Goal: Information Seeking & Learning: Learn about a topic

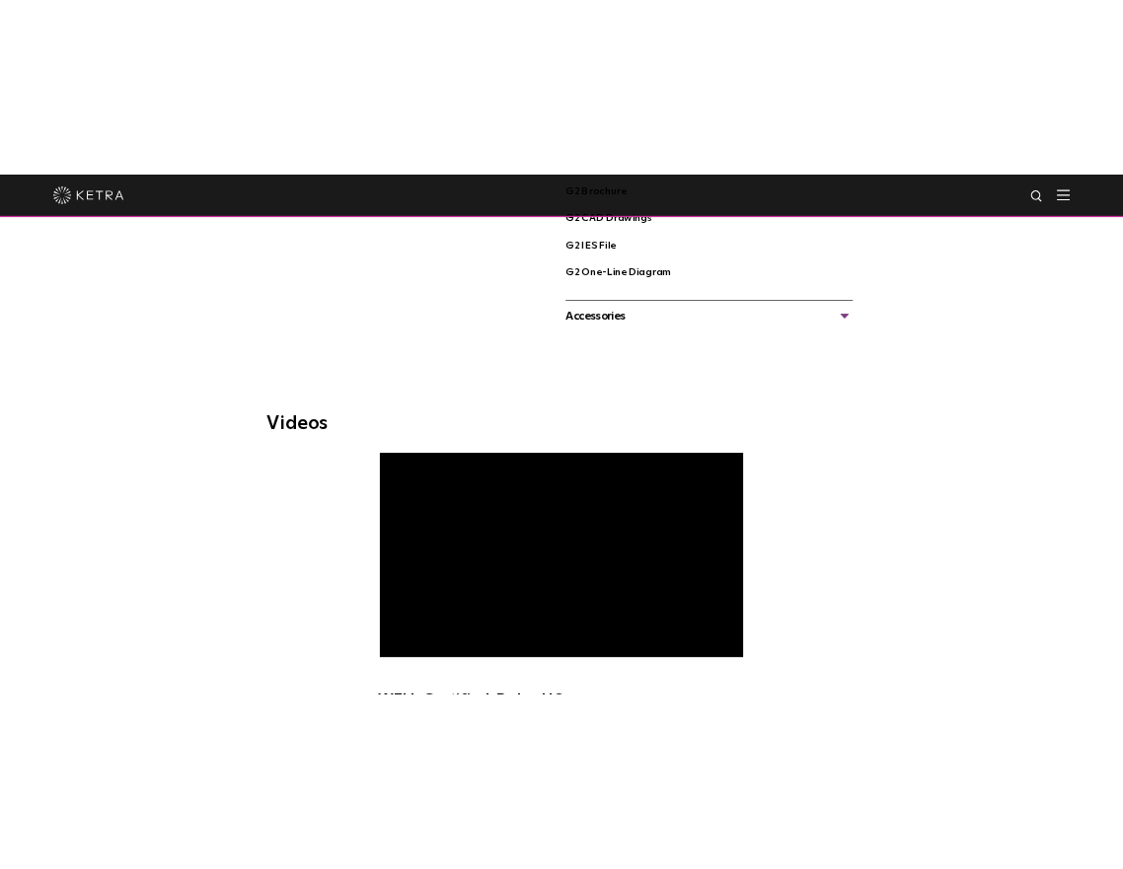
scroll to position [1205, 0]
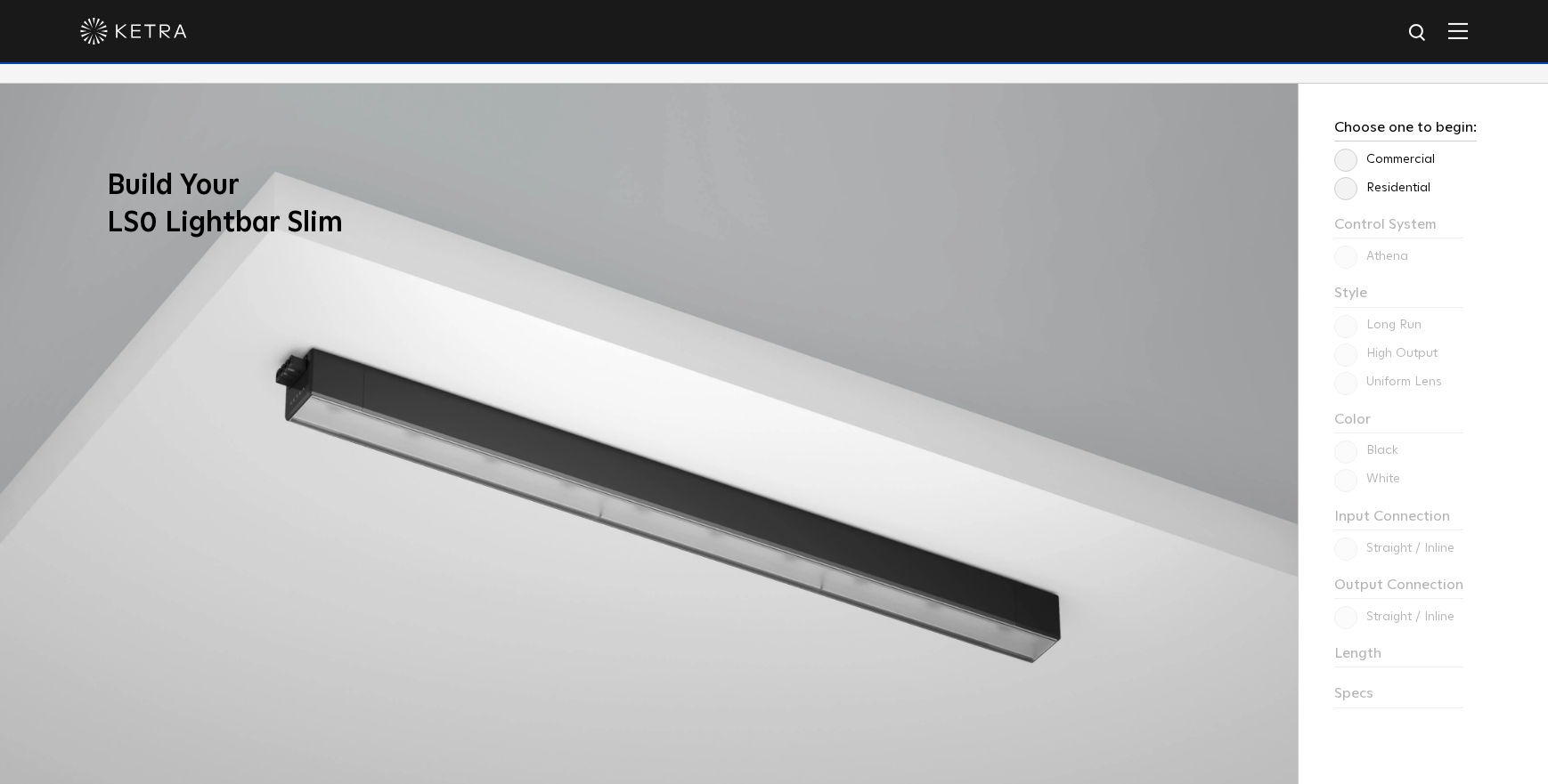
scroll to position [1529, 0]
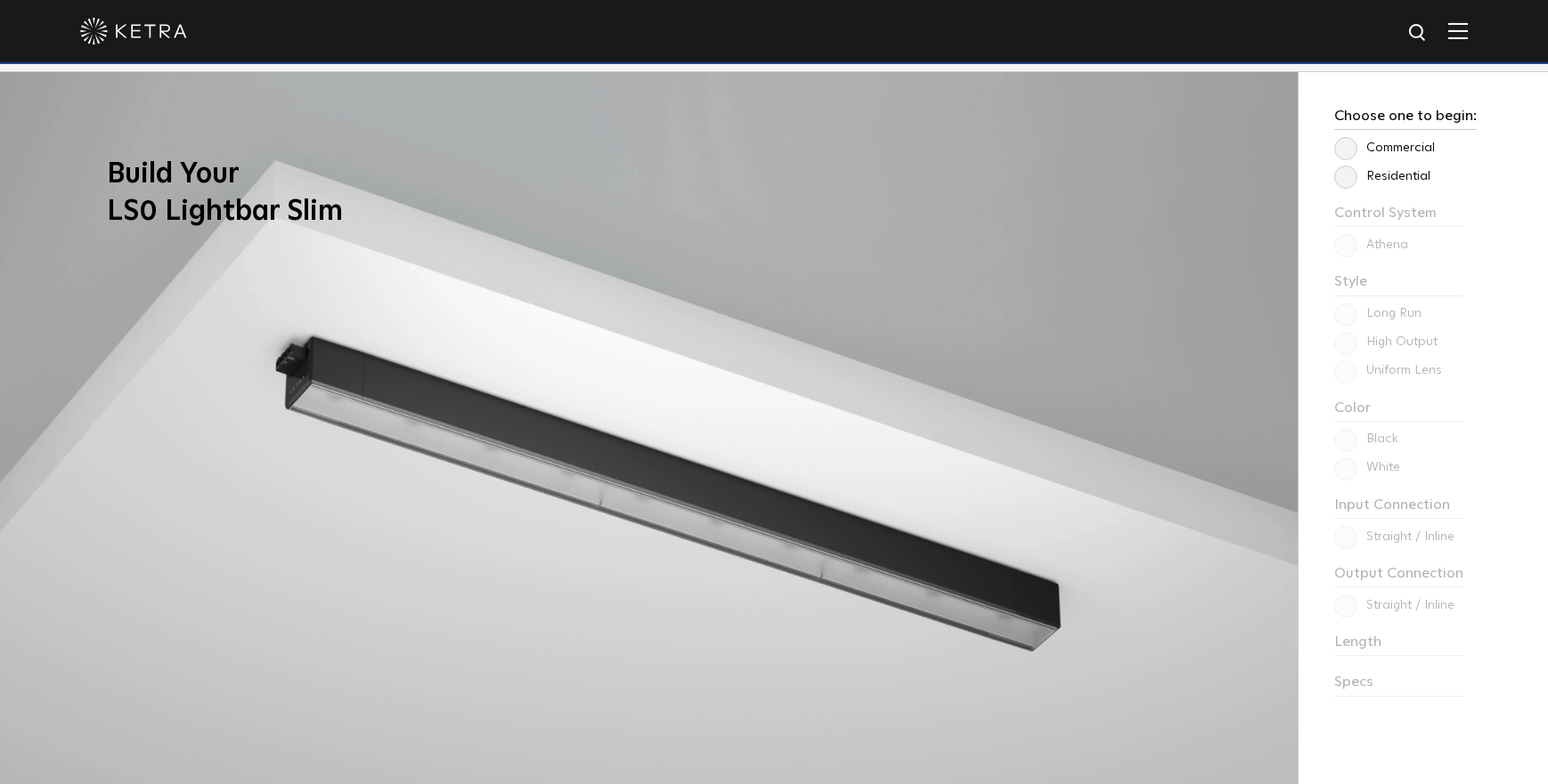
click at [1343, 143] on label "Commercial" at bounding box center [1384, 148] width 100 height 15
click at [0, 0] on input "Commercial" at bounding box center [0, 0] width 0 height 0
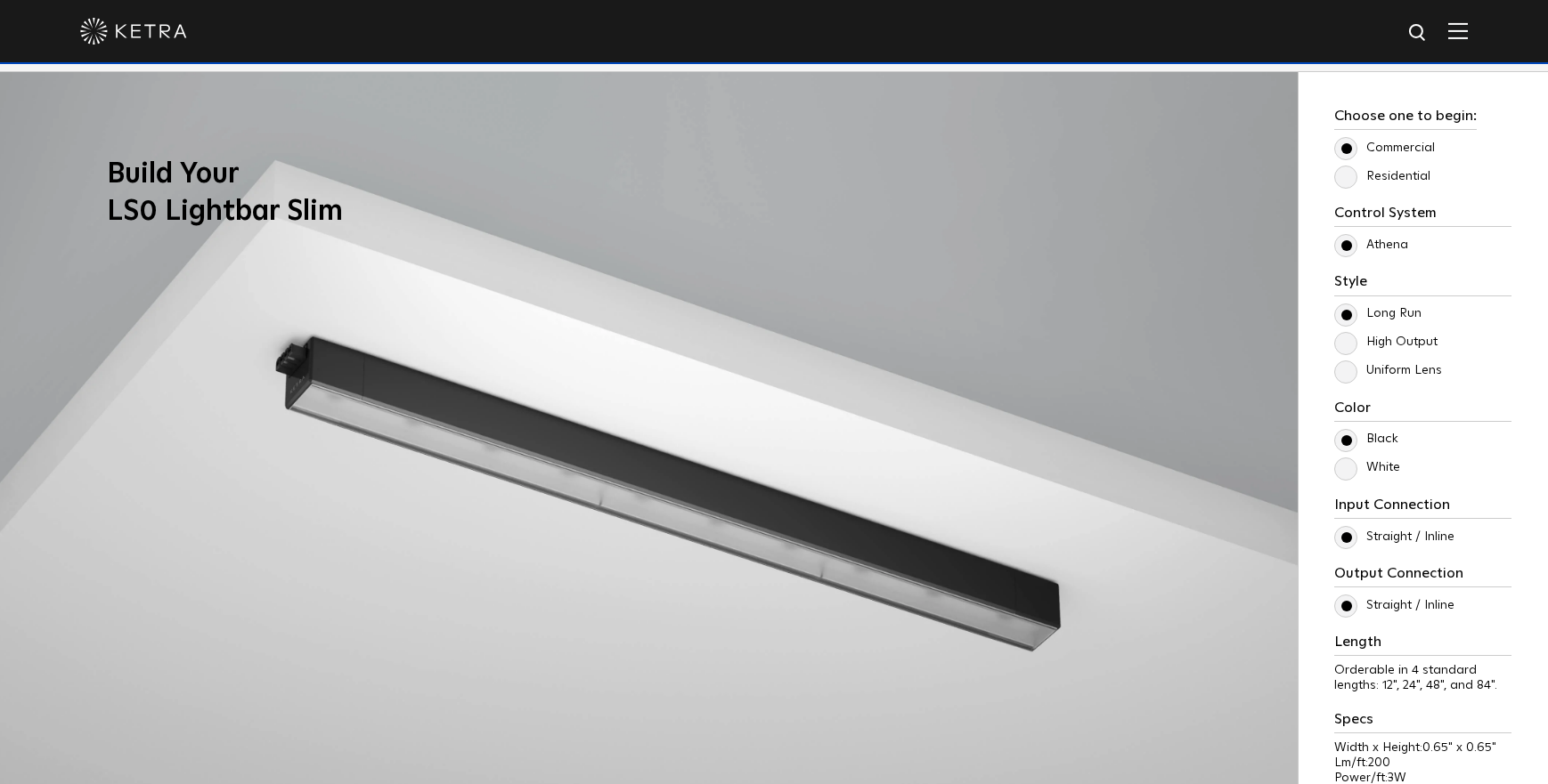
click at [1348, 172] on label "Residential" at bounding box center [1382, 176] width 97 height 15
click at [0, 0] on input "Residential" at bounding box center [0, 0] width 0 height 0
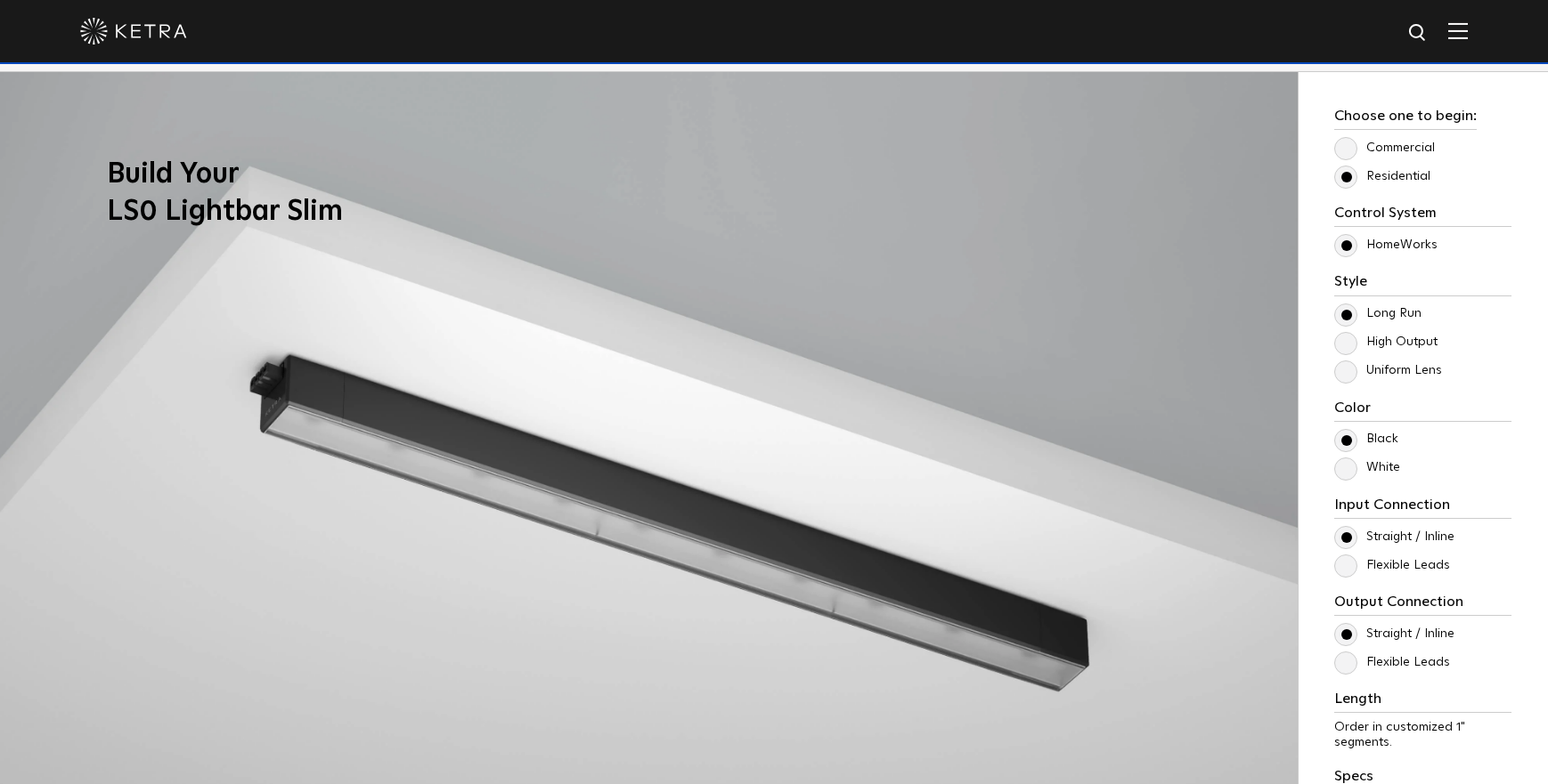
click at [1342, 156] on label "Commercial" at bounding box center [1384, 148] width 100 height 15
click at [0, 0] on input "Commercial" at bounding box center [0, 0] width 0 height 0
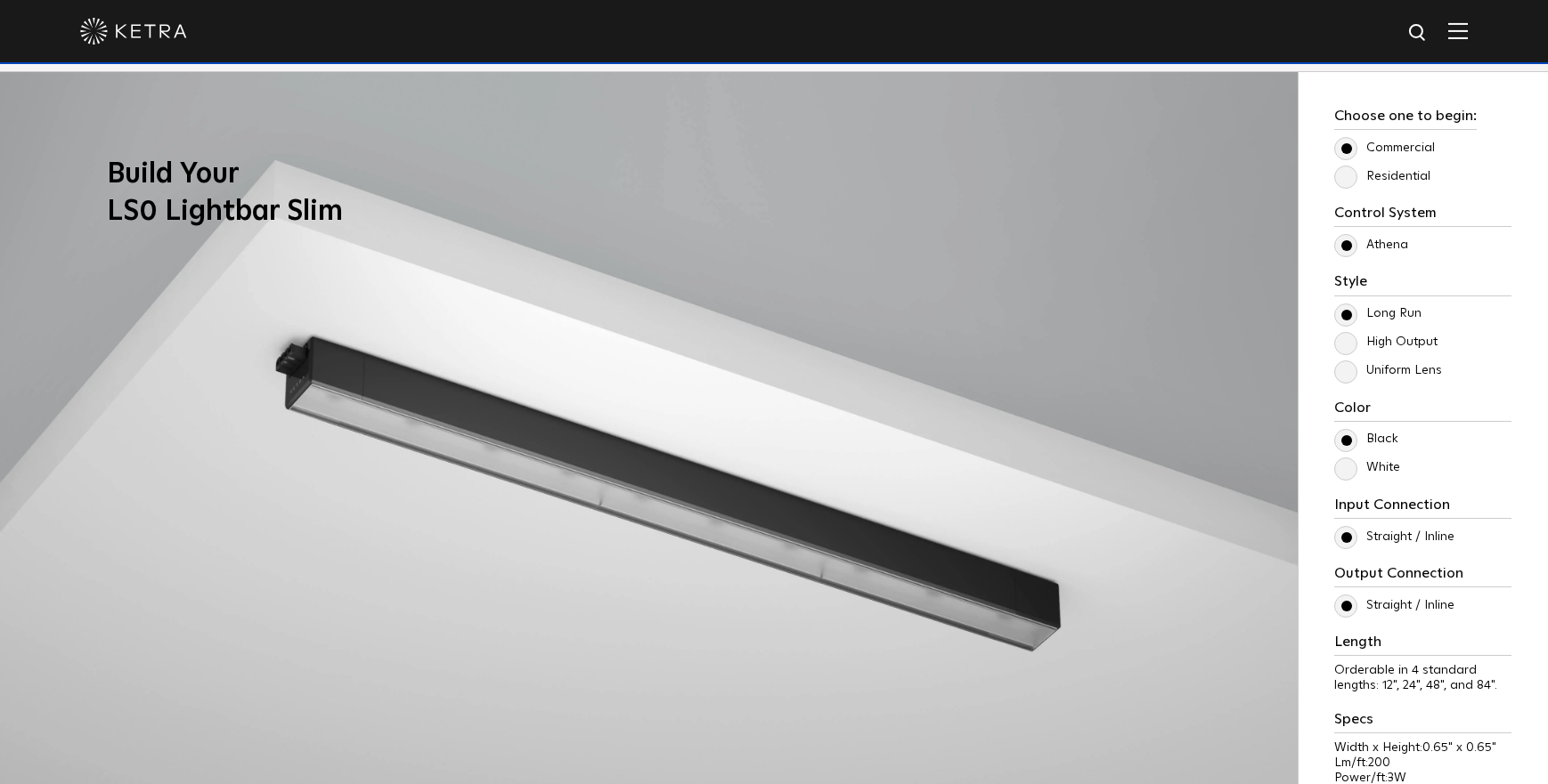
click at [1344, 184] on label "Residential" at bounding box center [1382, 176] width 97 height 15
click at [0, 0] on input "Residential" at bounding box center [0, 0] width 0 height 0
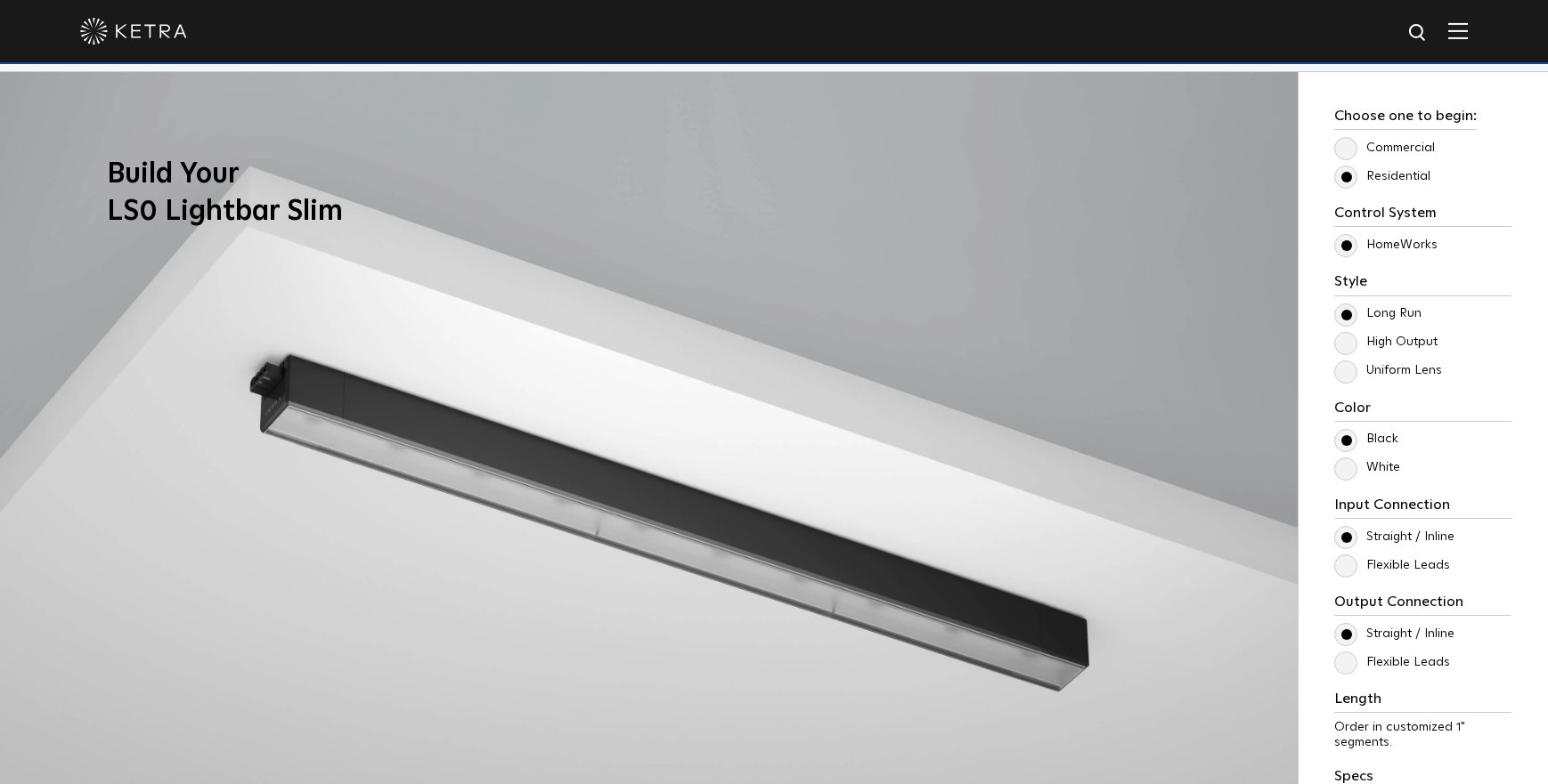
click at [1350, 335] on label "High Output" at bounding box center [1386, 342] width 103 height 15
click at [0, 0] on input "High Output" at bounding box center [0, 0] width 0 height 0
click at [1349, 373] on label "Uniform Lens" at bounding box center [1387, 371] width 107 height 15
click at [0, 0] on input "Uniform Lens" at bounding box center [0, 0] width 0 height 0
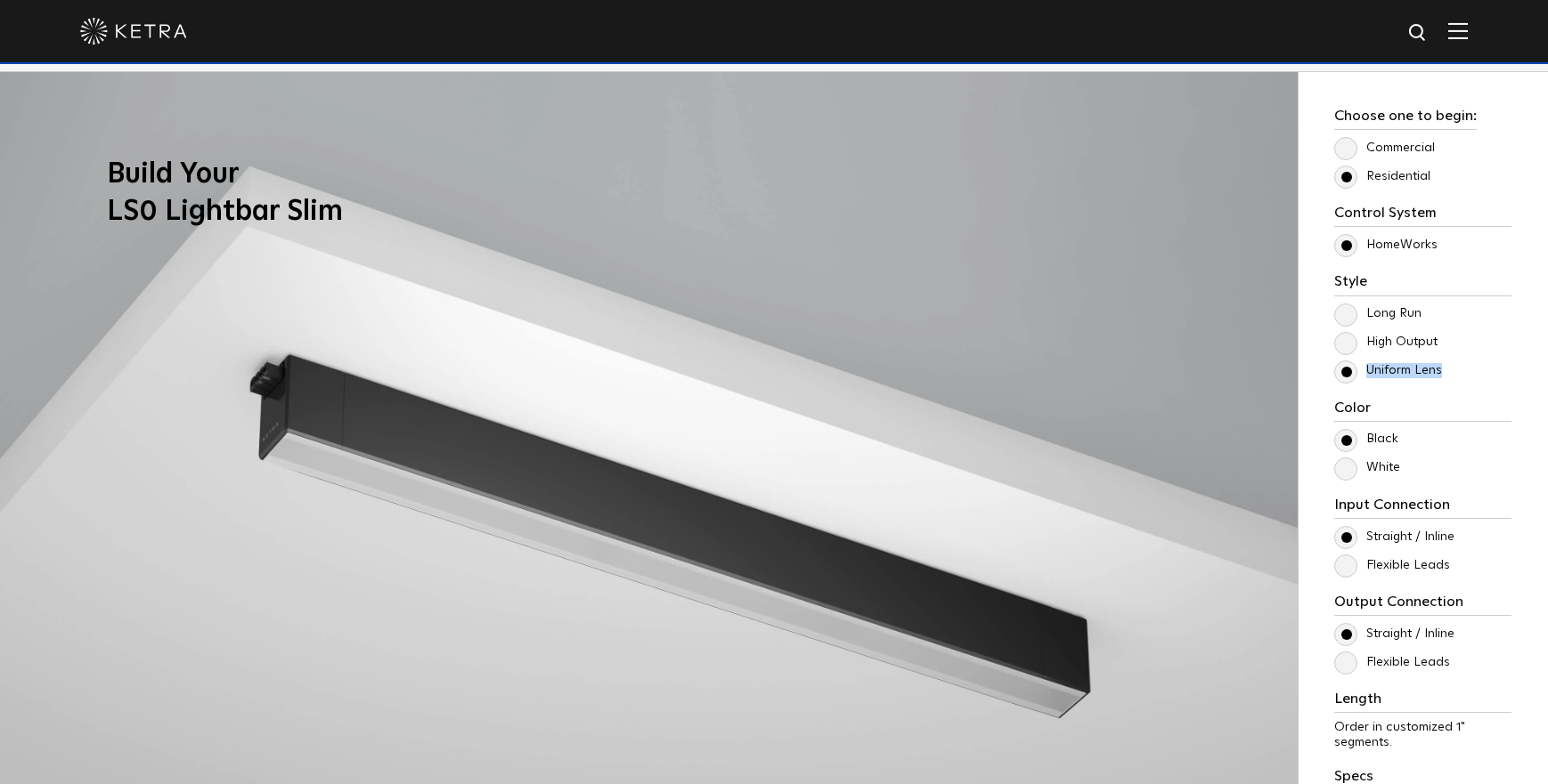
click at [1347, 315] on label "Long Run" at bounding box center [1377, 313] width 88 height 15
click at [0, 0] on input "Long Run" at bounding box center [0, 0] width 0 height 0
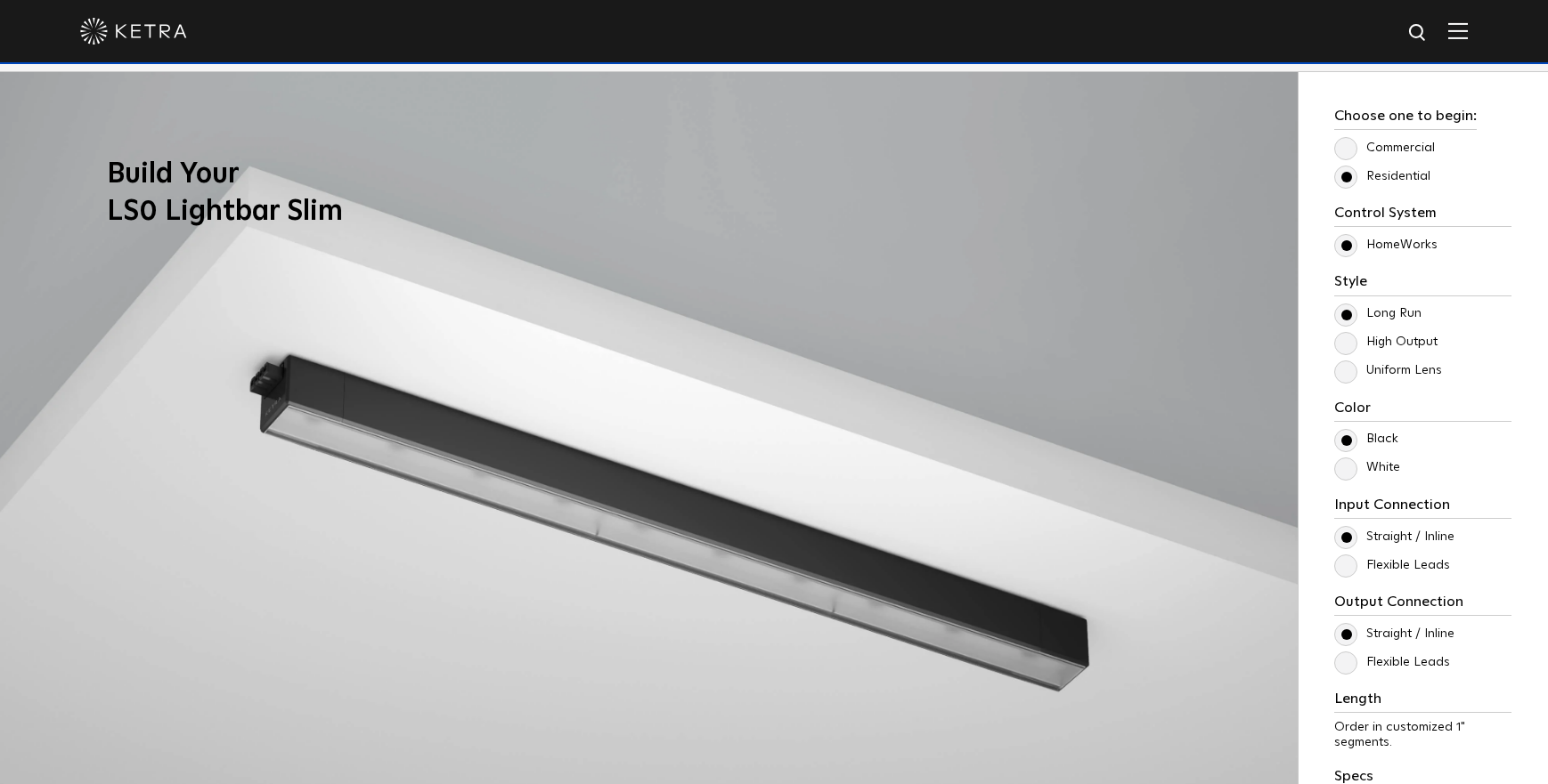
click at [1346, 475] on label "White" at bounding box center [1367, 467] width 66 height 15
click at [0, 0] on input "White" at bounding box center [0, 0] width 0 height 0
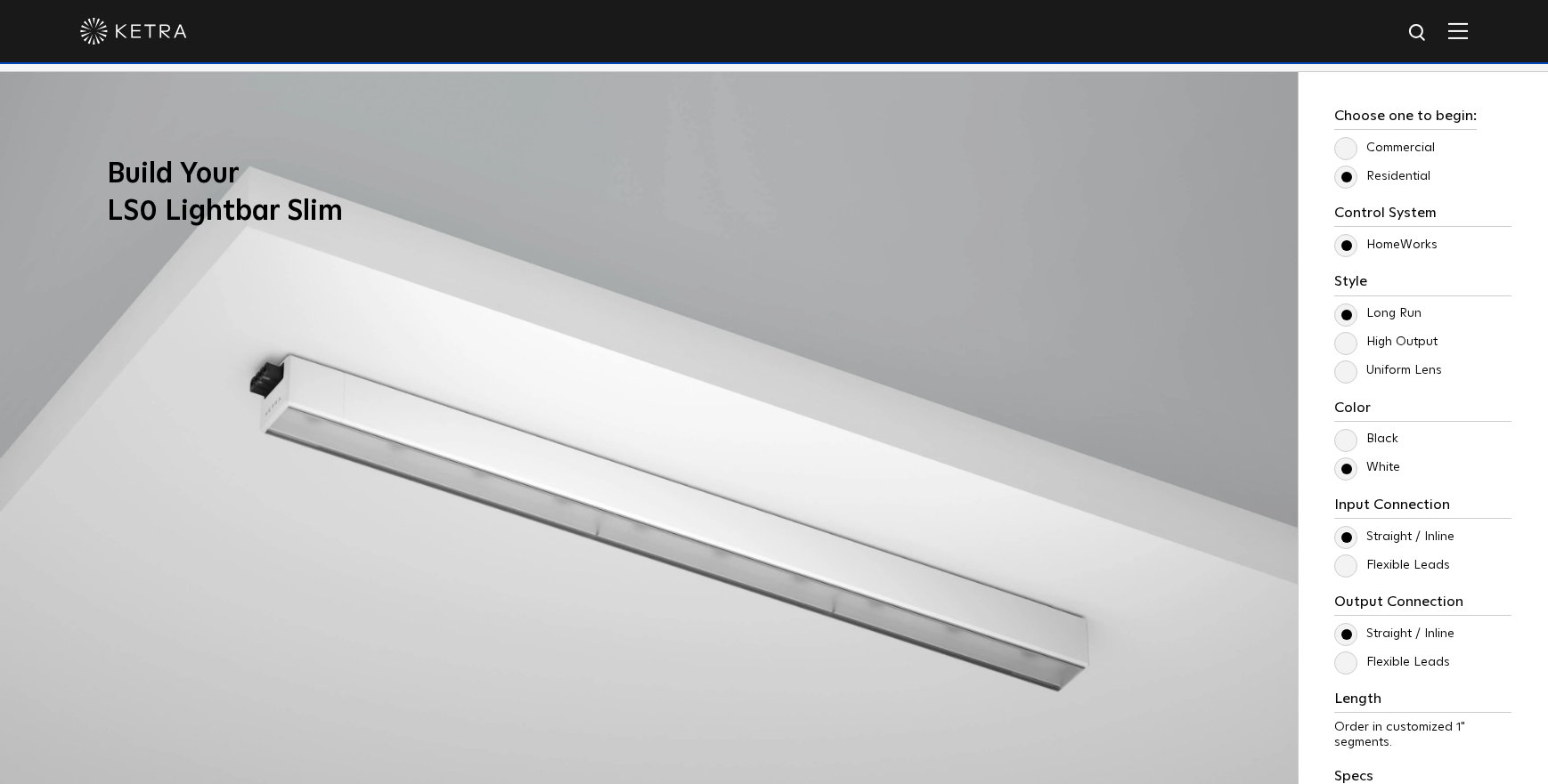
click at [1343, 441] on label "Black" at bounding box center [1366, 439] width 64 height 15
click at [0, 0] on input "Black" at bounding box center [0, 0] width 0 height 0
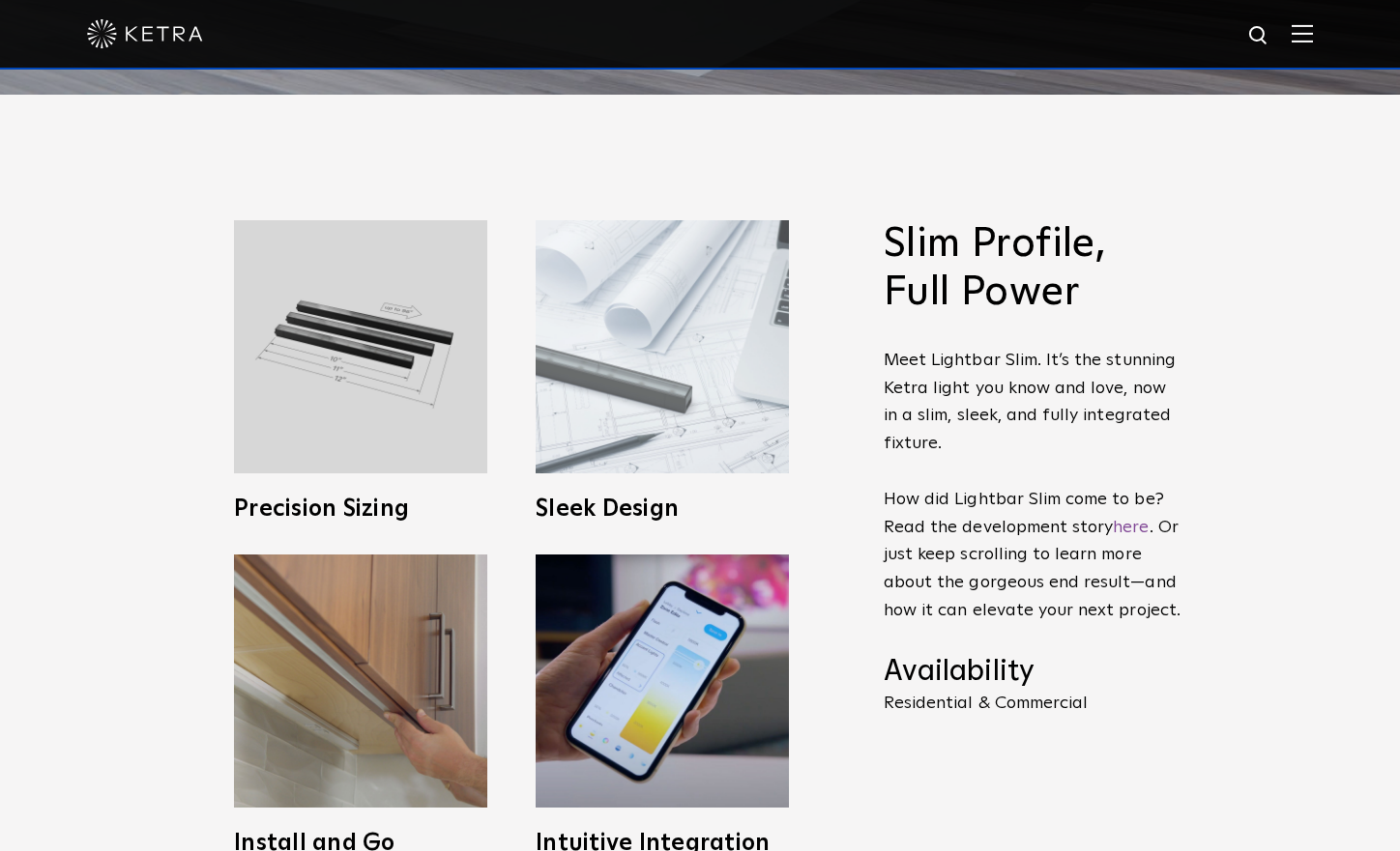
scroll to position [657, 0]
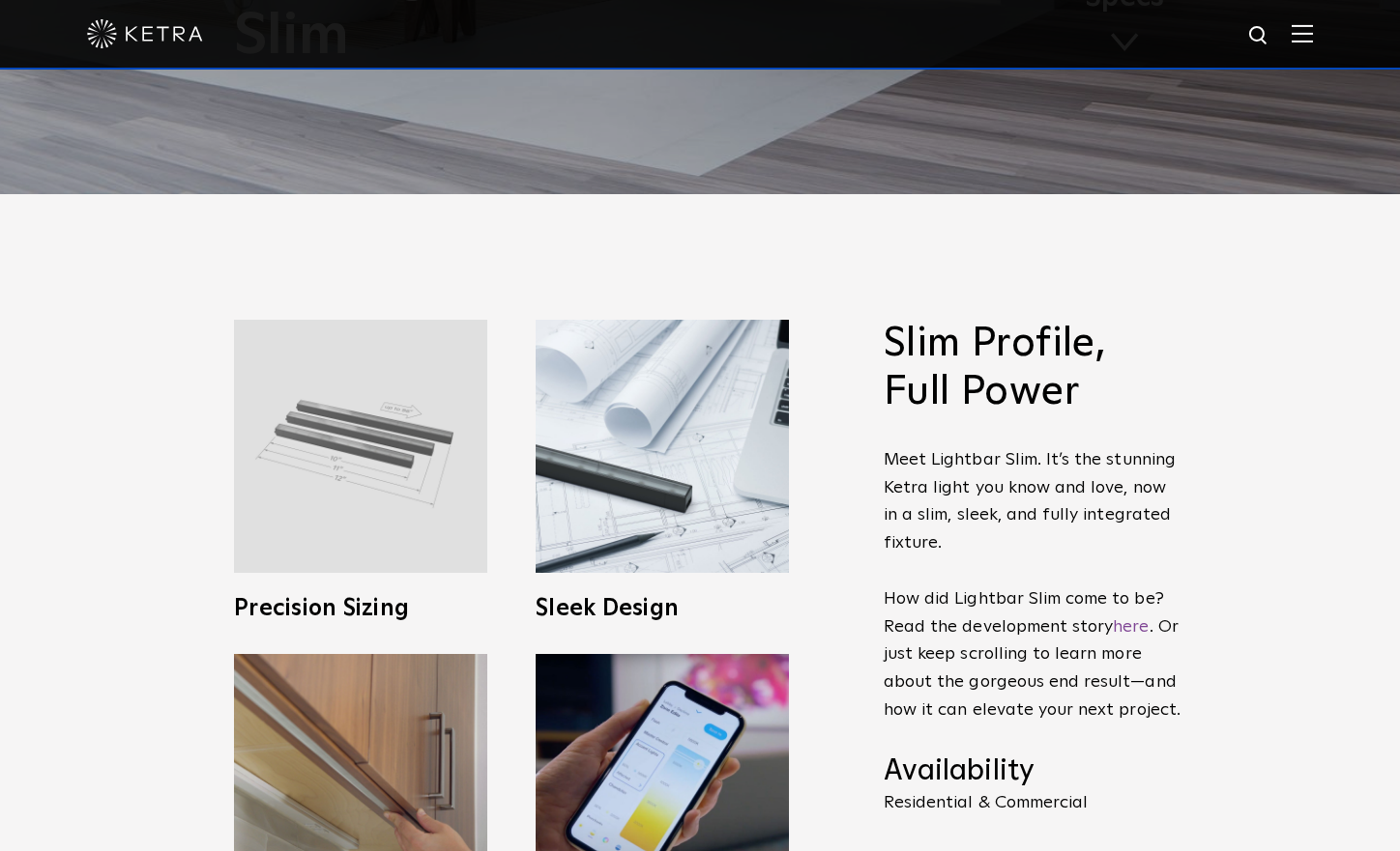
click at [402, 434] on img at bounding box center [361, 447] width 254 height 254
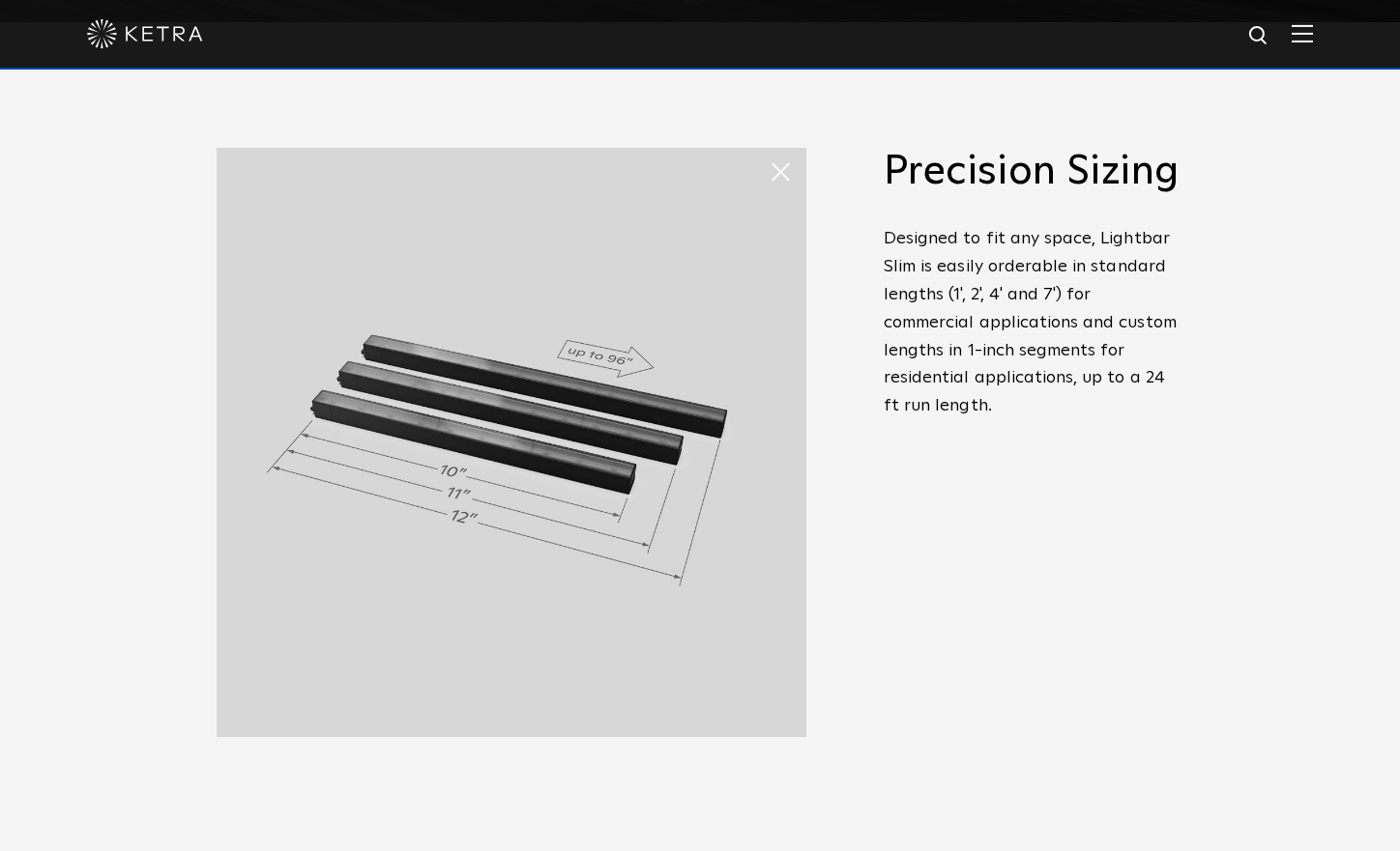
scroll to position [841, 0]
